Goal: Task Accomplishment & Management: Use online tool/utility

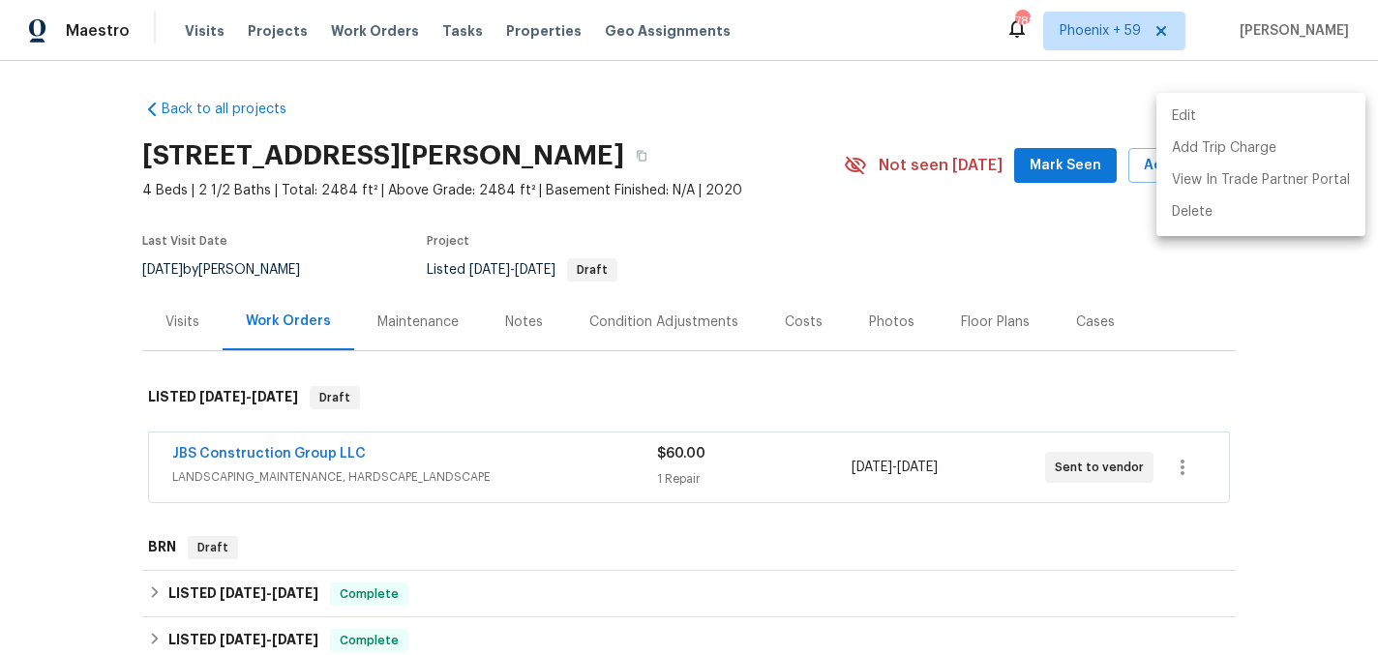
scroll to position [351, 0]
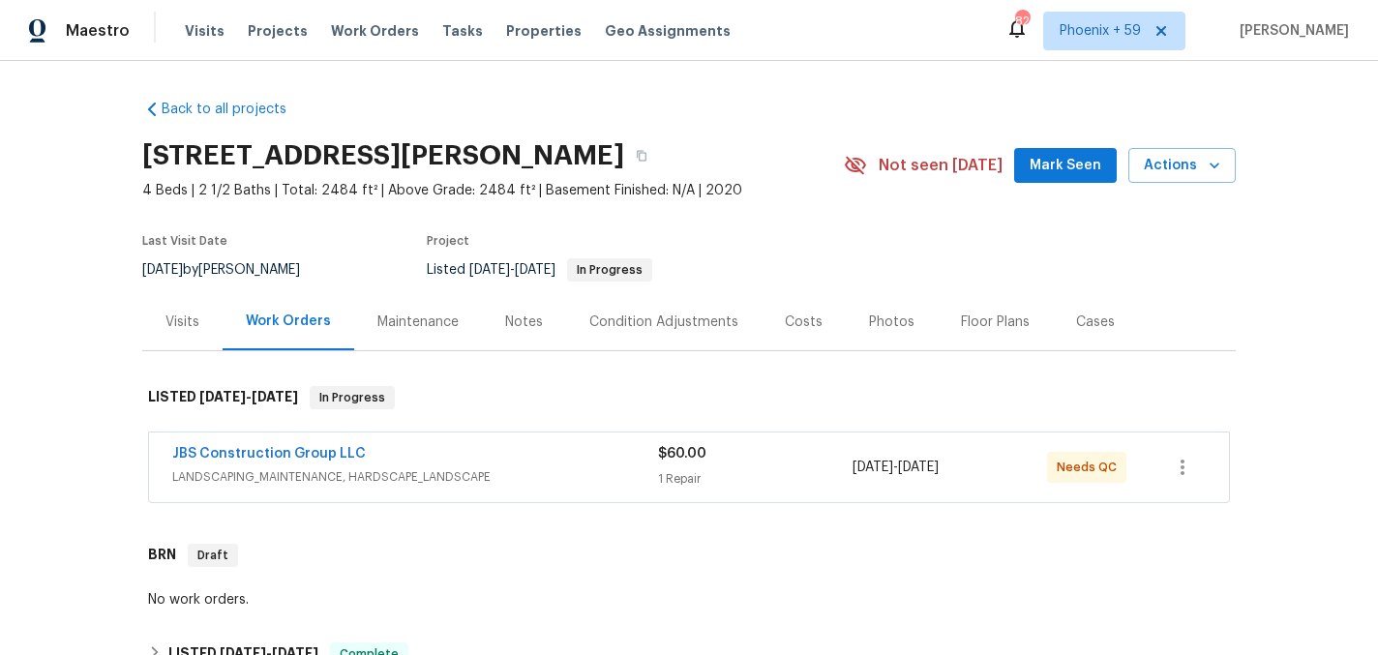
click at [372, 467] on span "LANDSCAPING_MAINTENANCE, HARDSCAPE_LANDSCAPE" at bounding box center [415, 476] width 486 height 19
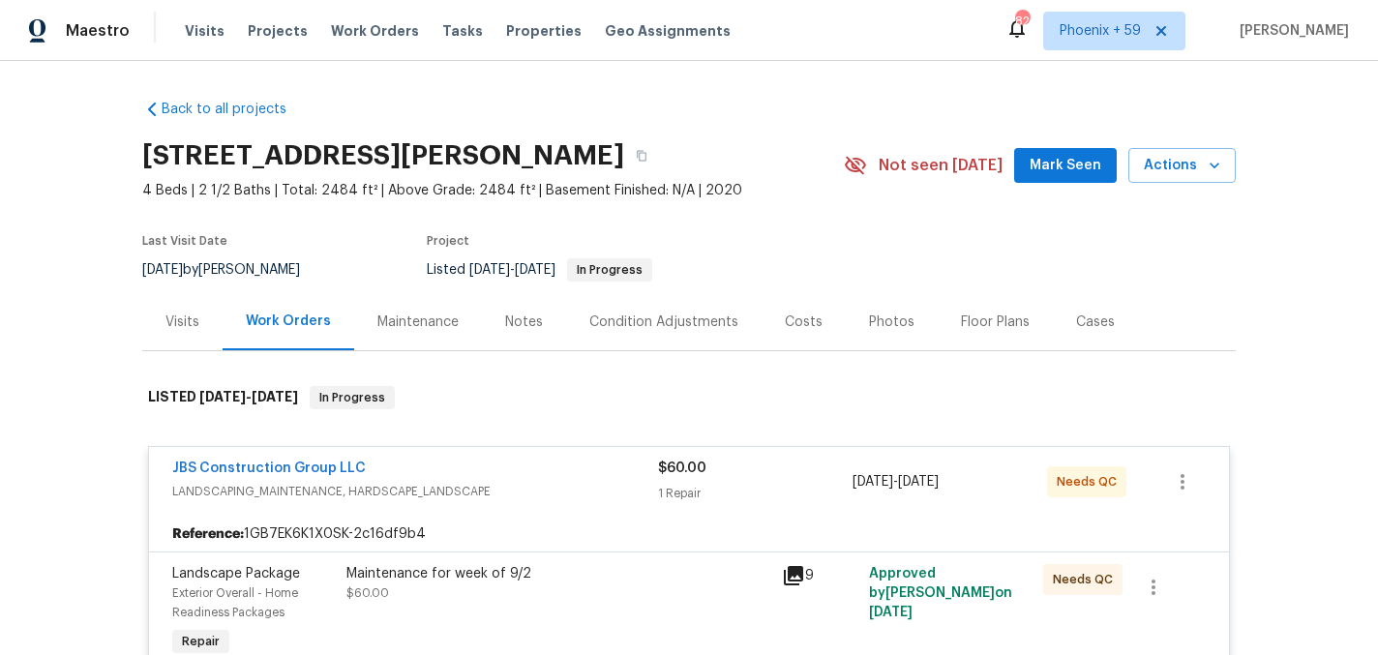
click at [522, 476] on div "JBS Construction Group LLC" at bounding box center [415, 470] width 486 height 23
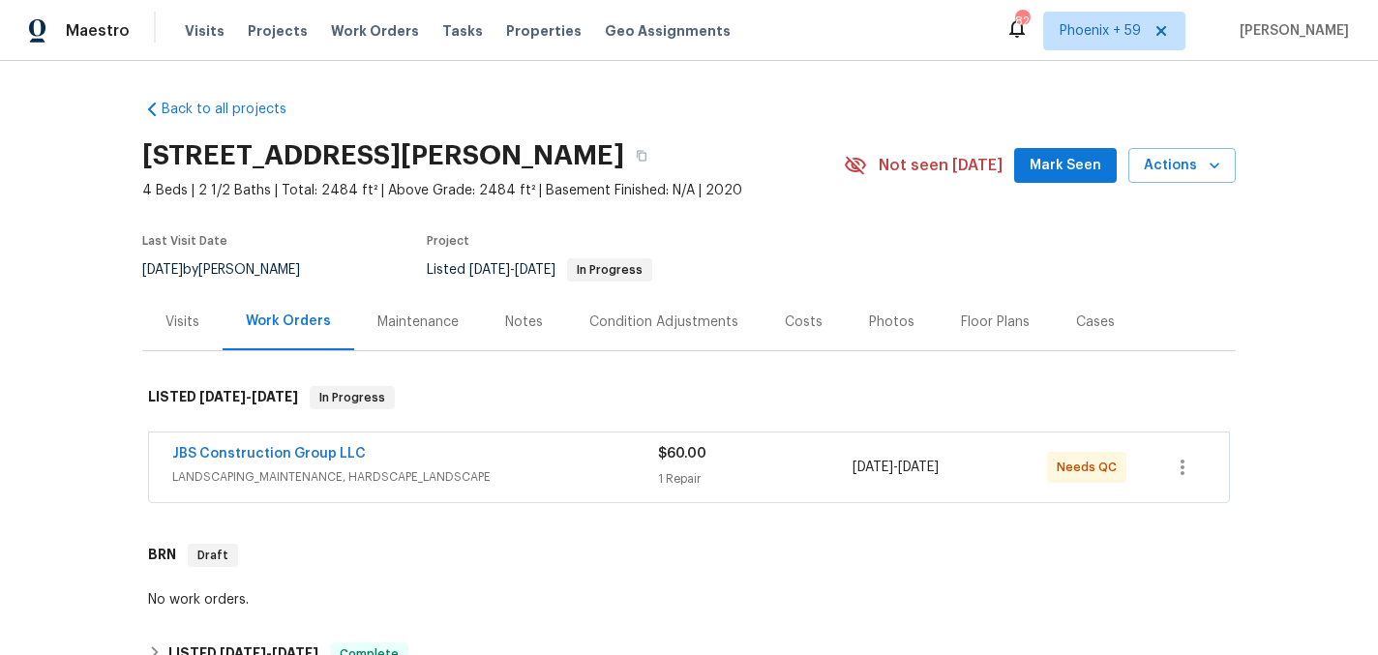
click at [522, 476] on span "LANDSCAPING_MAINTENANCE, HARDSCAPE_LANDSCAPE" at bounding box center [415, 476] width 486 height 19
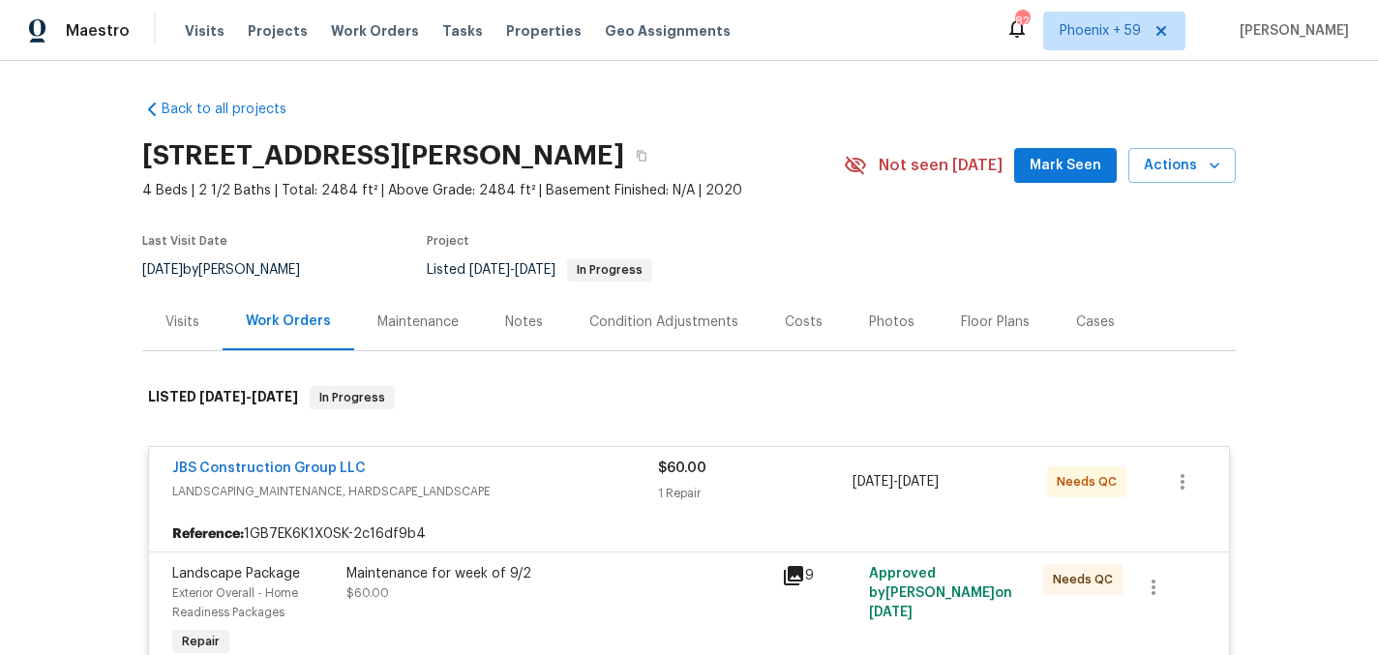
click at [519, 590] on div "Maintenance for week of 9/2 $60.00" at bounding box center [558, 583] width 424 height 39
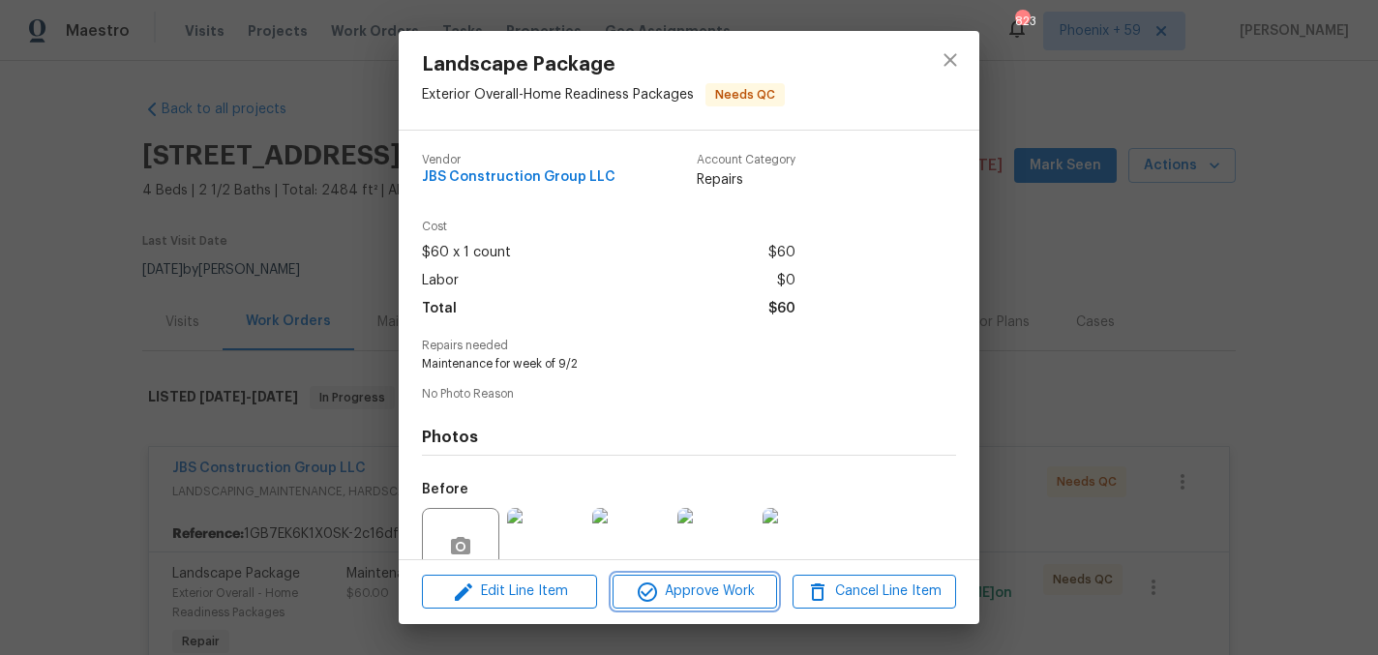
click at [696, 600] on span "Approve Work" at bounding box center [694, 592] width 152 height 24
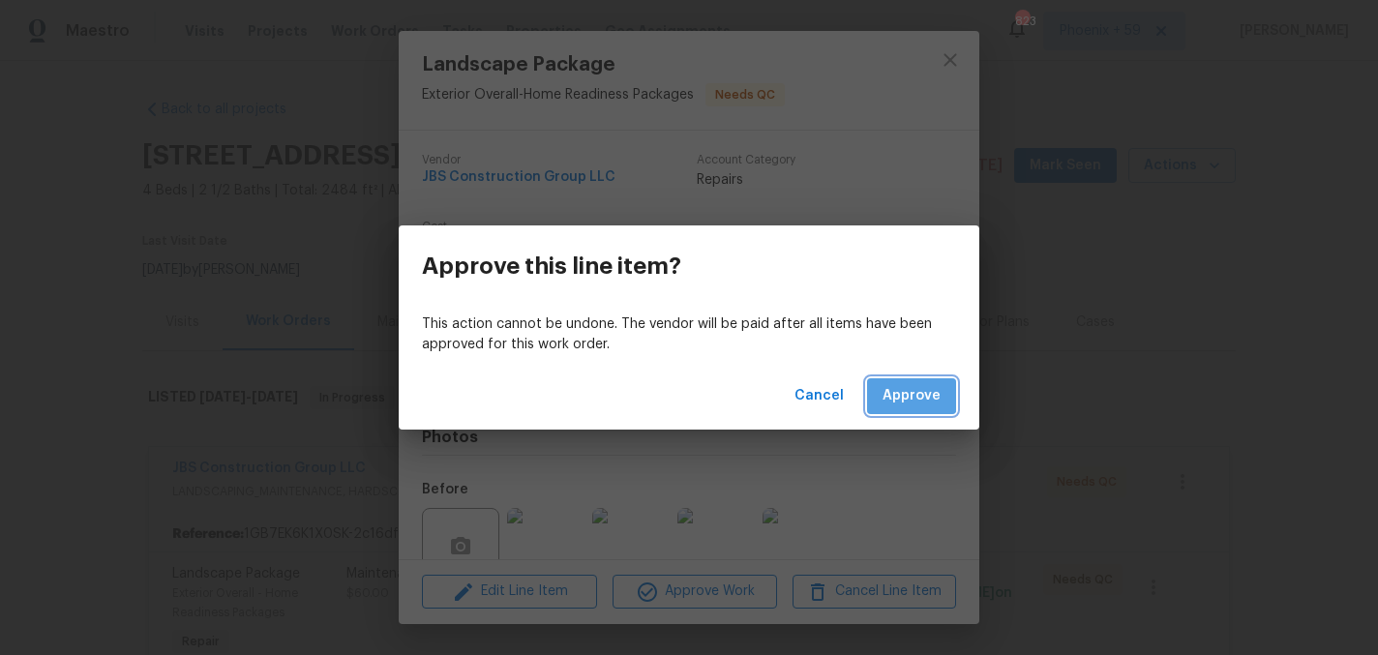
click at [903, 385] on span "Approve" at bounding box center [911, 396] width 58 height 24
